Goal: Obtain resource: Download file/media

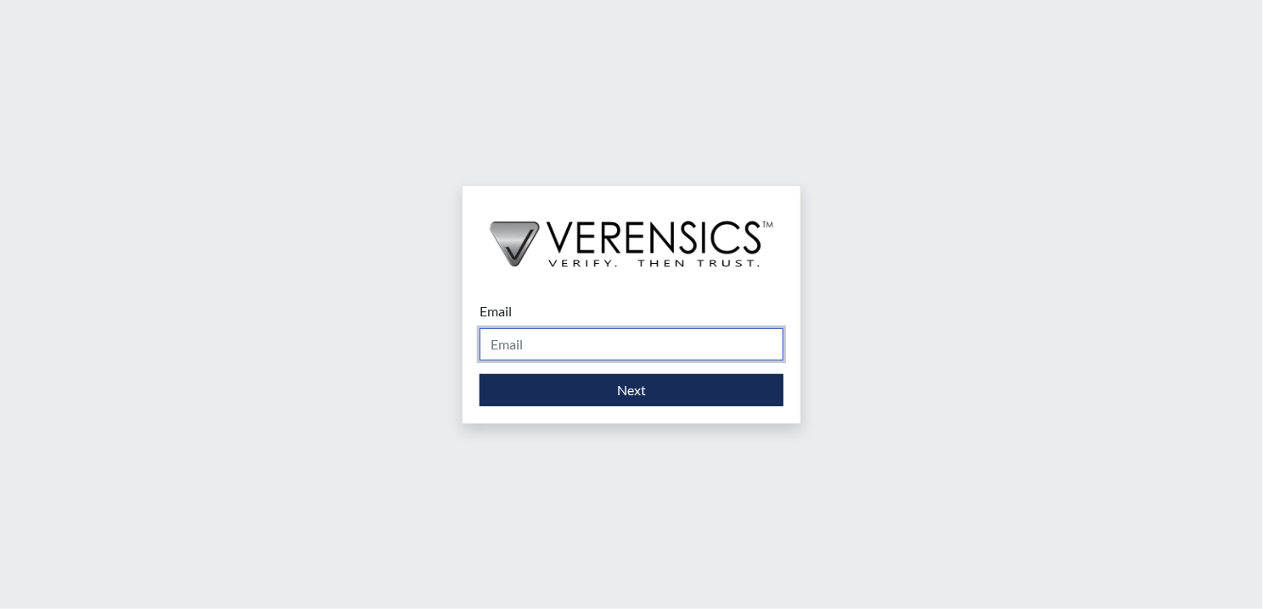
click at [603, 339] on input "Email" at bounding box center [631, 344] width 304 height 32
type input "[DOMAIN_NAME][EMAIL_ADDRESS][DOMAIN_NAME]"
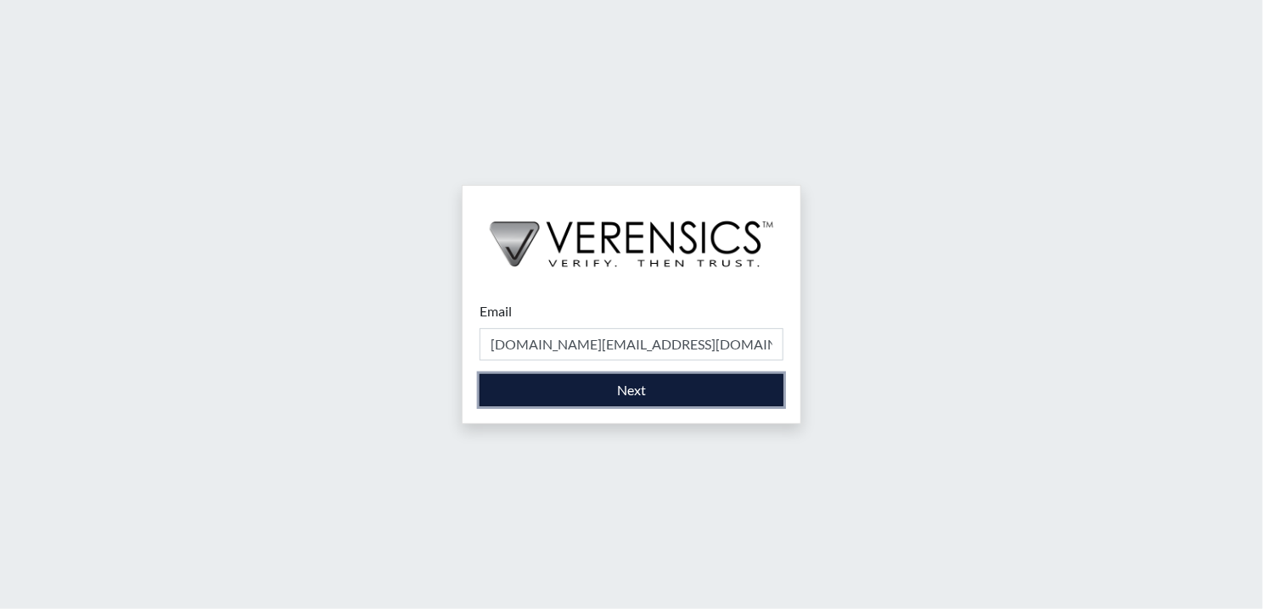
click at [571, 392] on button "Next" at bounding box center [631, 390] width 304 height 32
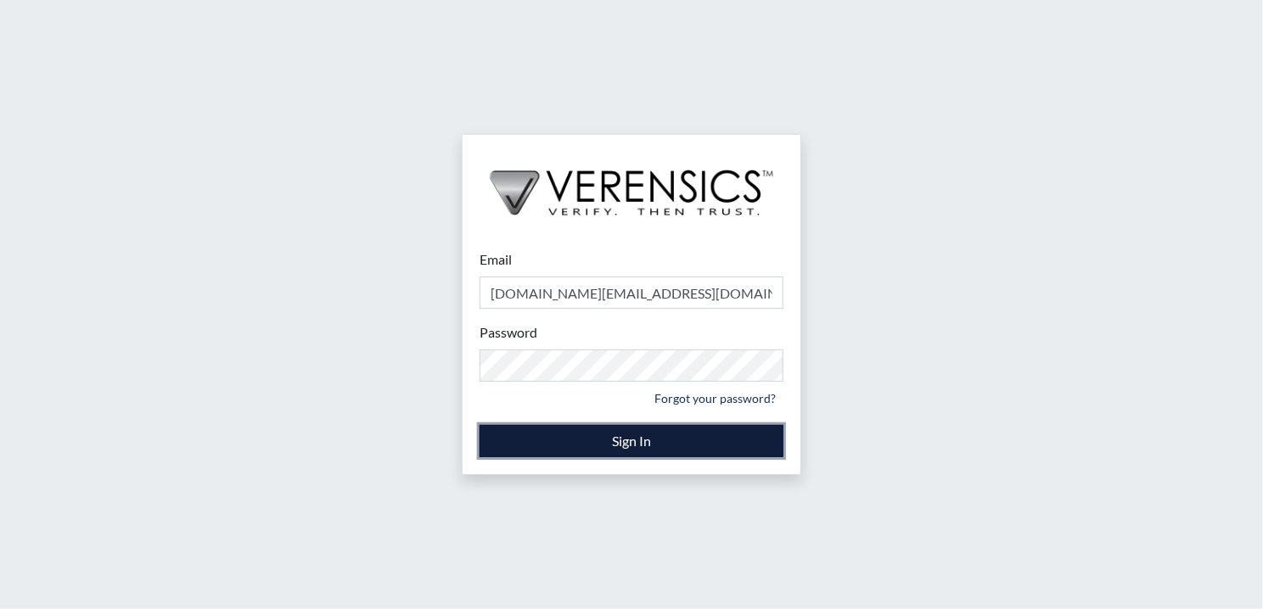
click at [496, 443] on button "Sign In" at bounding box center [631, 441] width 304 height 32
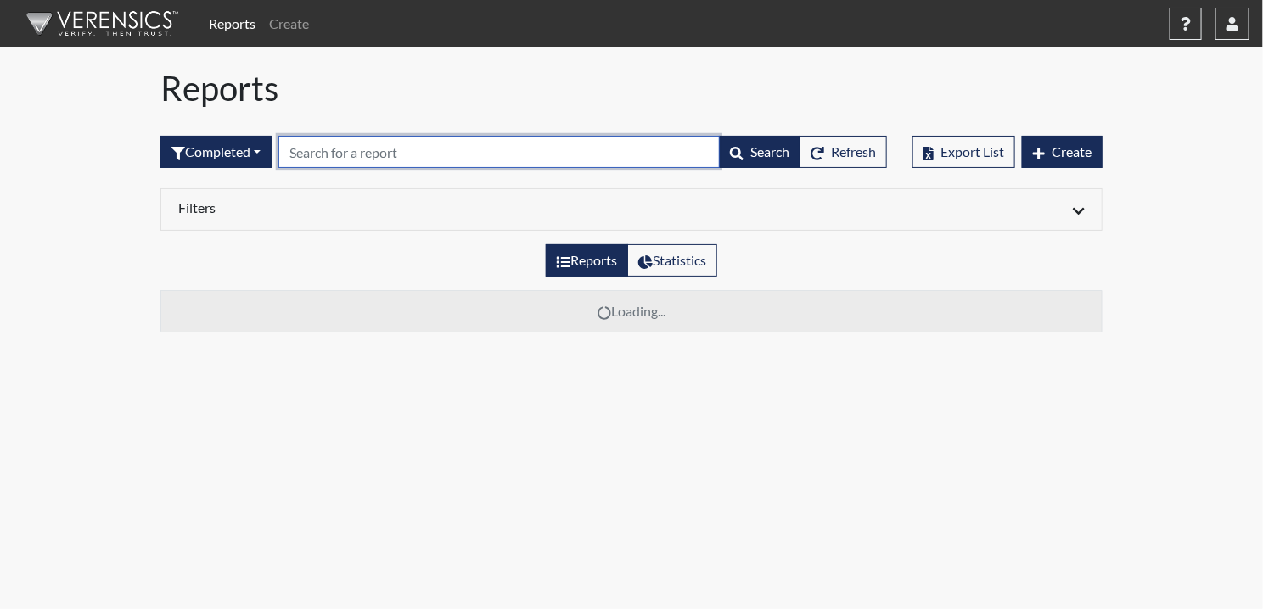
click at [339, 151] on input "text" at bounding box center [498, 152] width 441 height 32
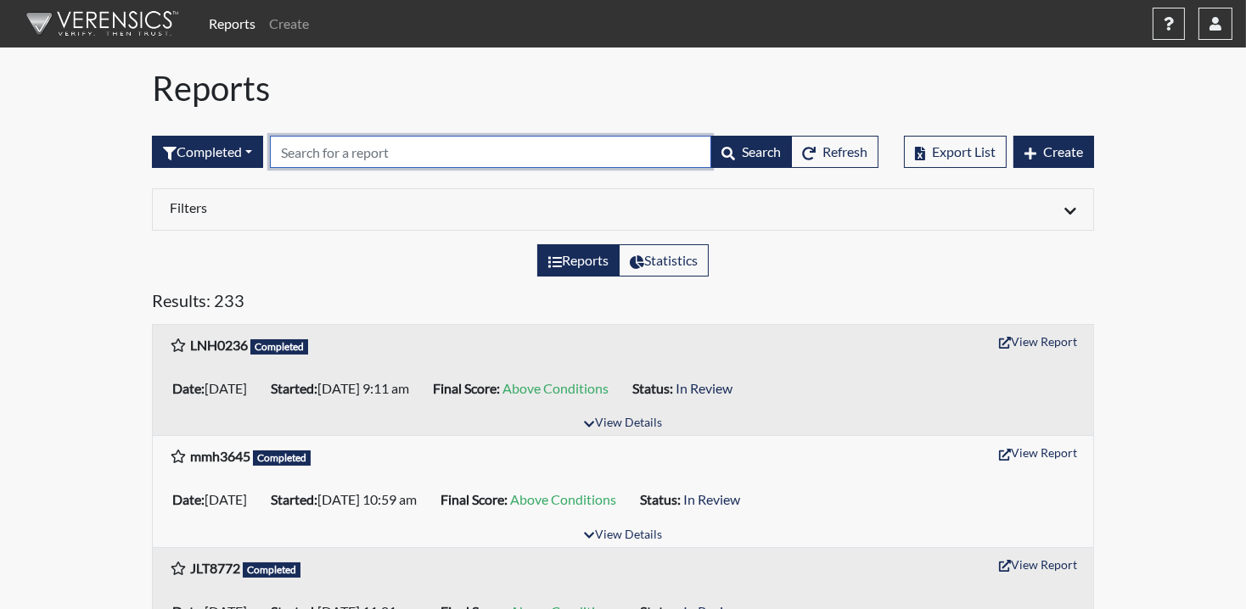
paste input "LAC2034"
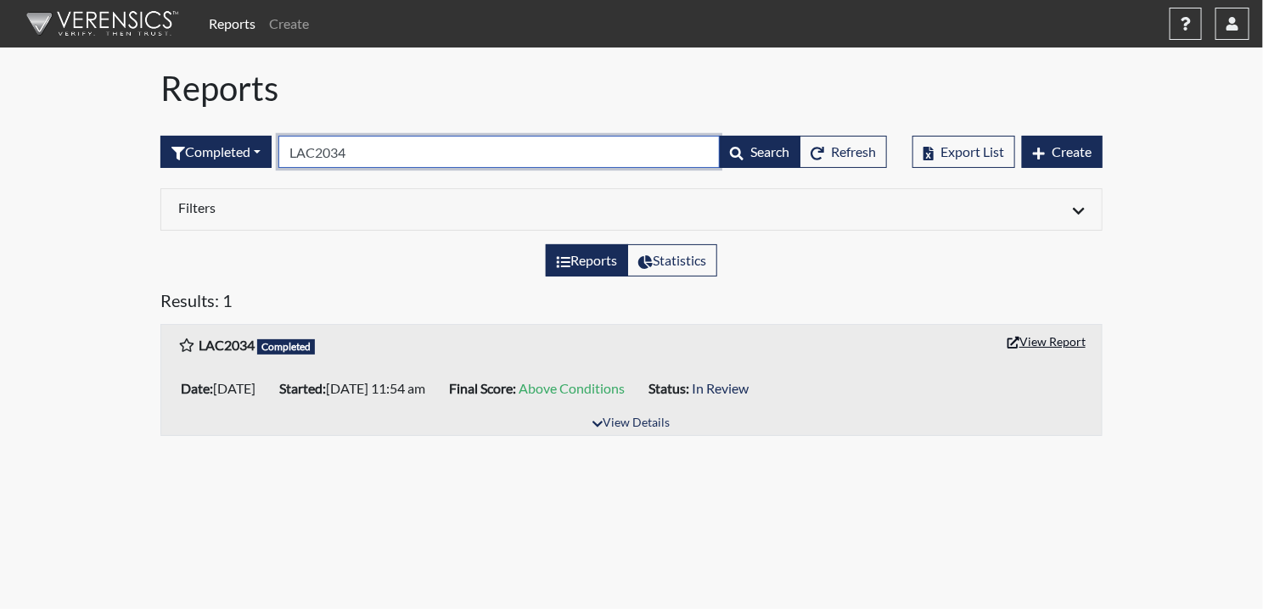
type input "LAC2034"
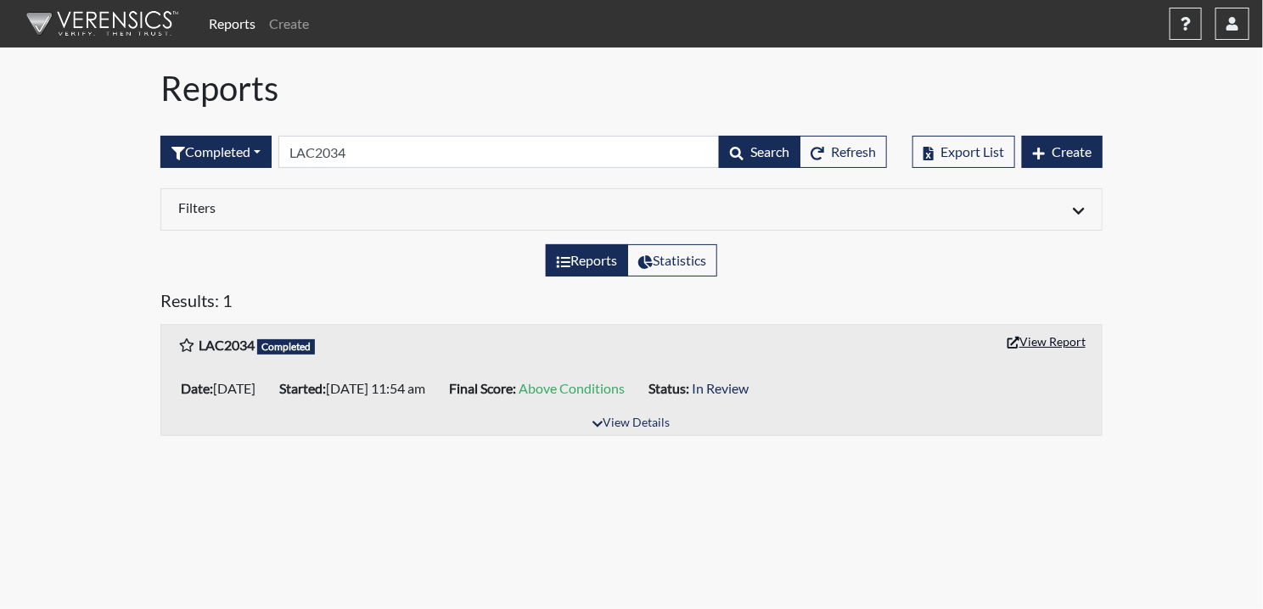
click at [1058, 341] on button "View Report" at bounding box center [1046, 341] width 93 height 26
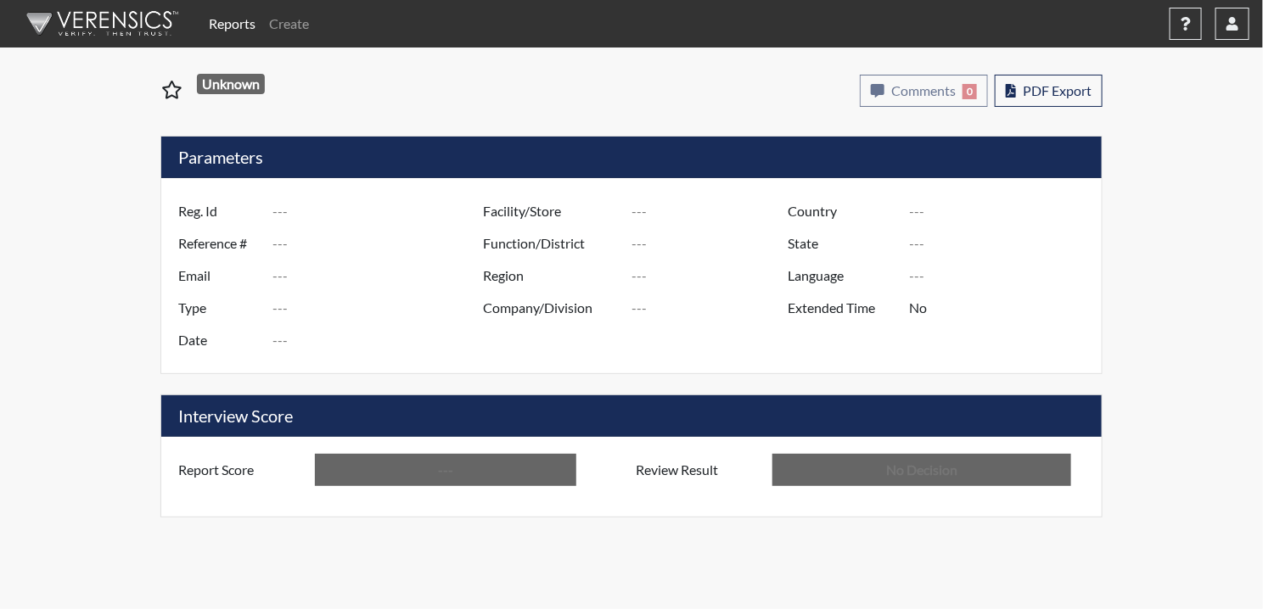
type input "LAC2034"
type input "50819"
type input "---"
type input "Corrections Pre-Employment"
type input "[DATE]"
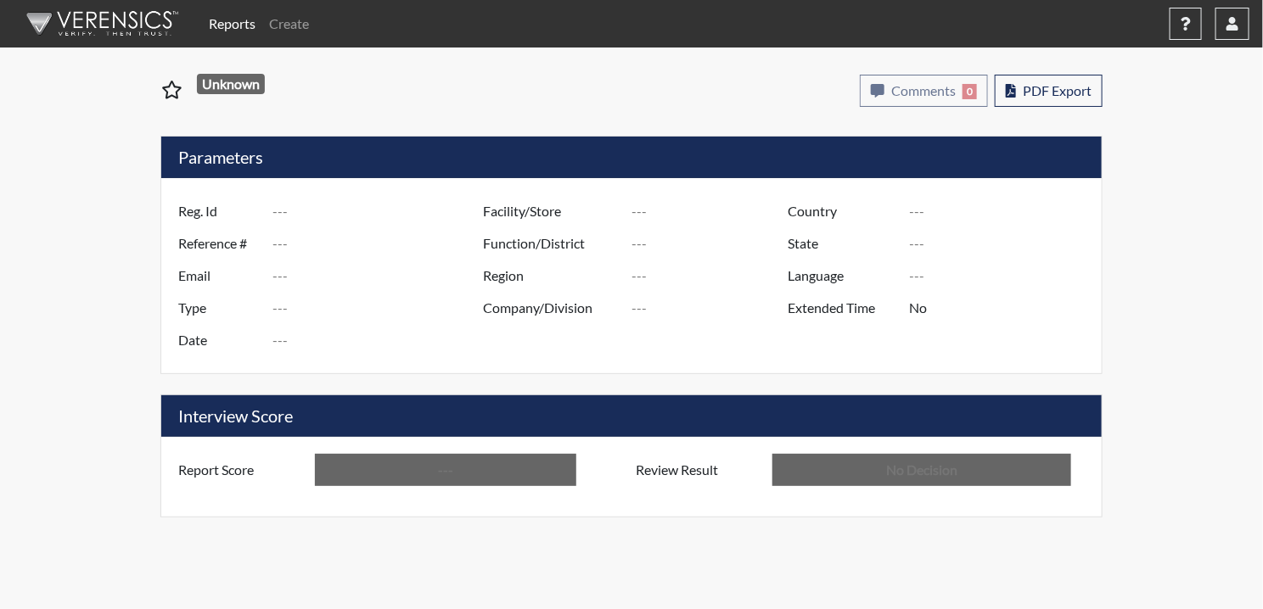
type input "Pulaski SP"
type input "[GEOGRAPHIC_DATA]"
type input "[US_STATE]"
type input "English"
type input "Above Conditions"
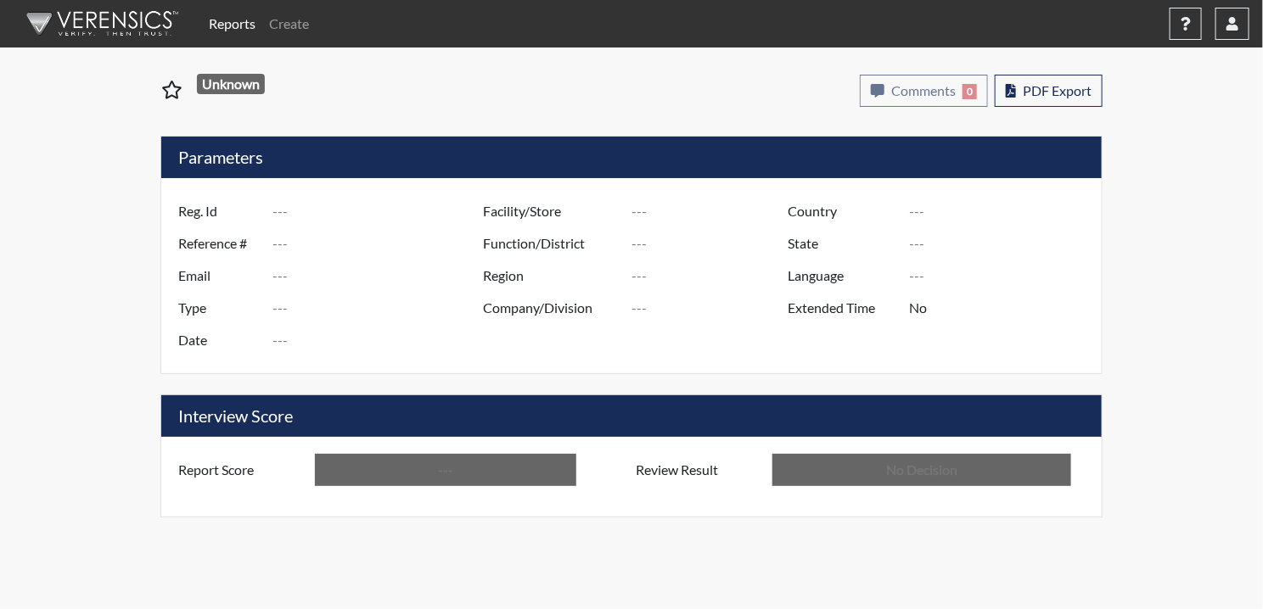
type input "In Review"
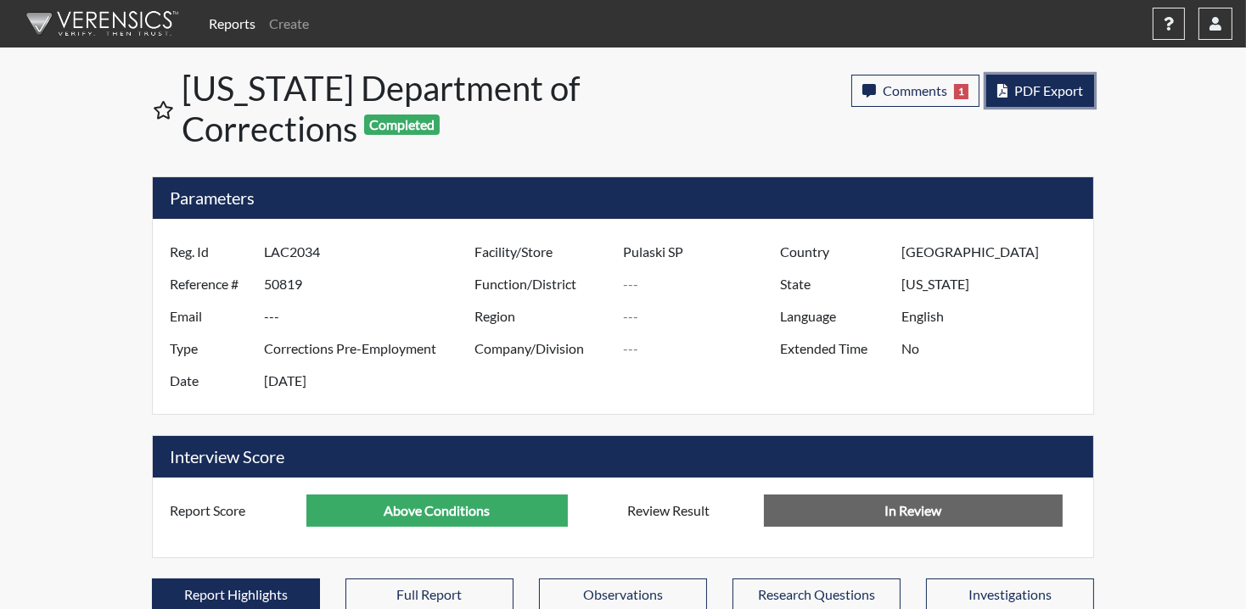
scroll to position [282, 705]
click at [1038, 85] on span "PDF Export" at bounding box center [1048, 90] width 69 height 16
